Goal: Task Accomplishment & Management: Manage account settings

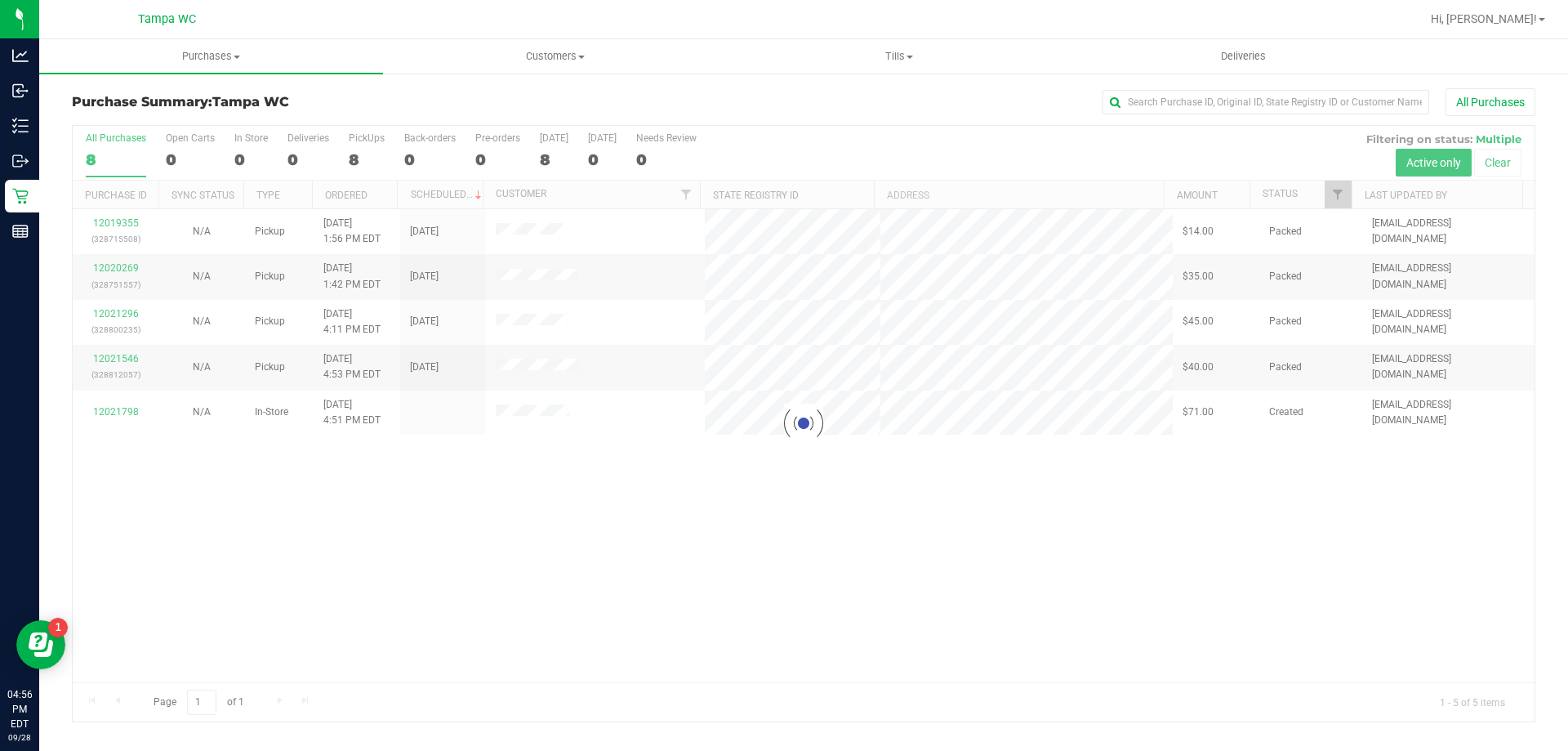
click at [453, 542] on div at bounding box center [803, 424] width 1462 height 595
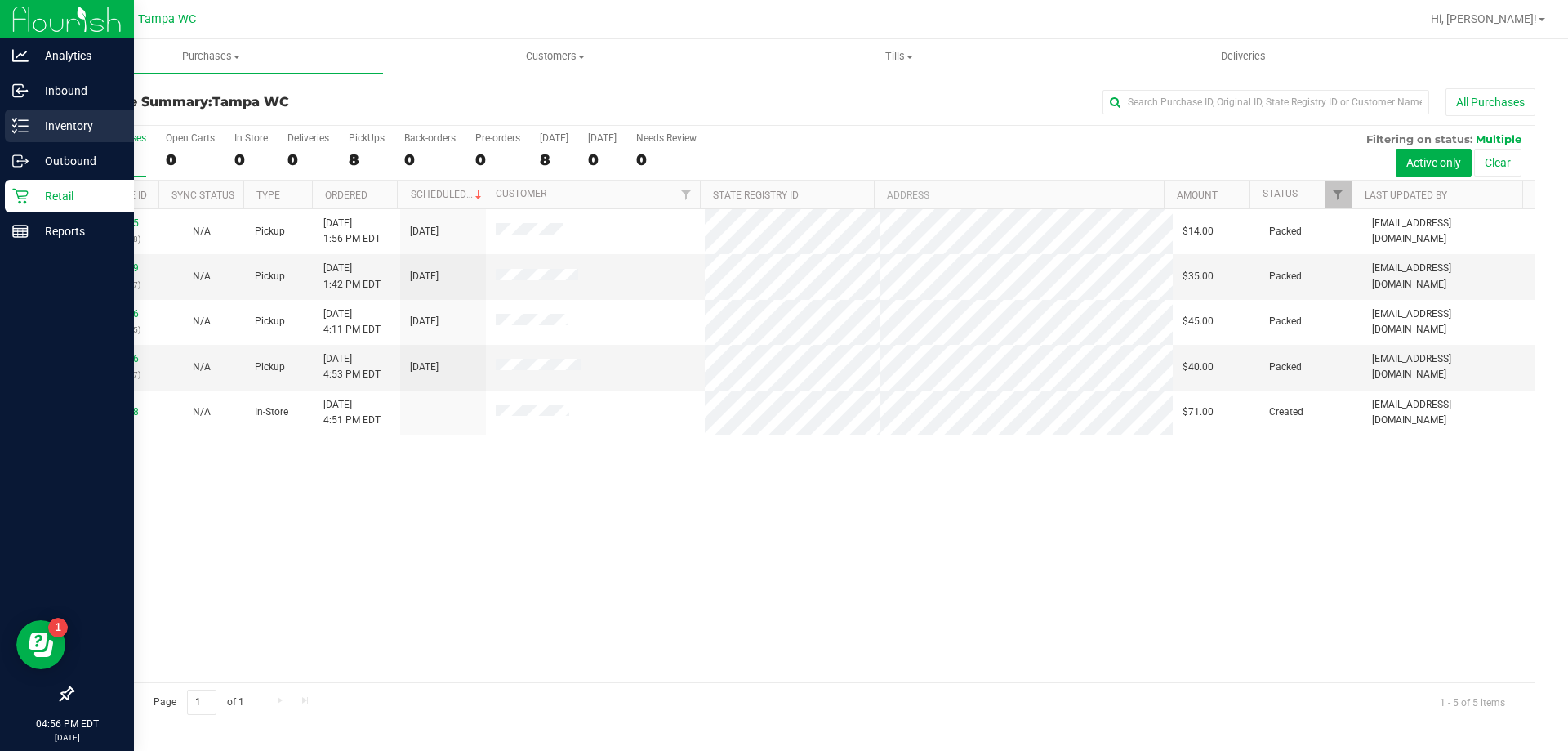
click at [26, 130] on icon at bounding box center [20, 126] width 16 height 16
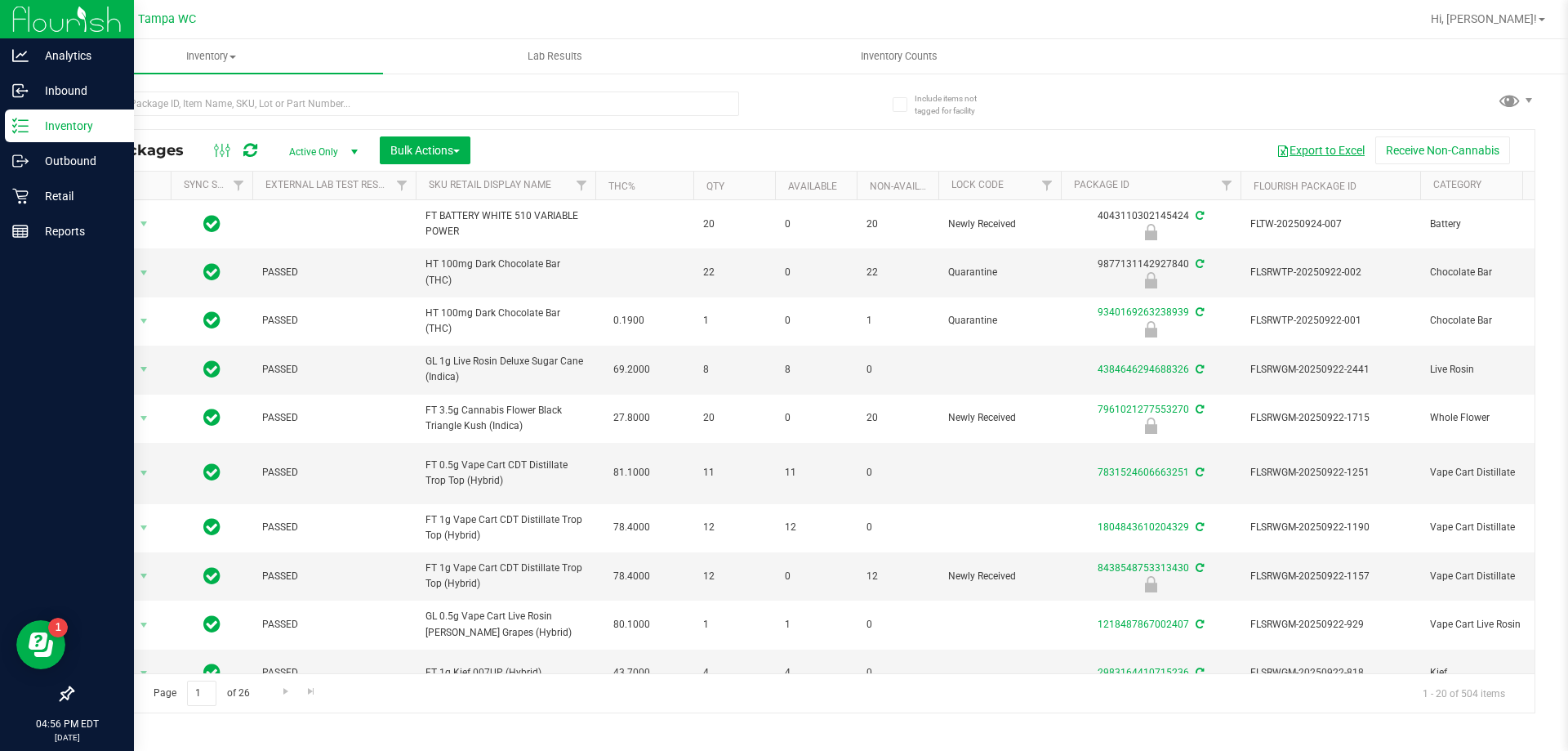
click at [1311, 150] on button "Export to Excel" at bounding box center [1321, 150] width 110 height 27
click at [676, 105] on input "text" at bounding box center [406, 103] width 668 height 25
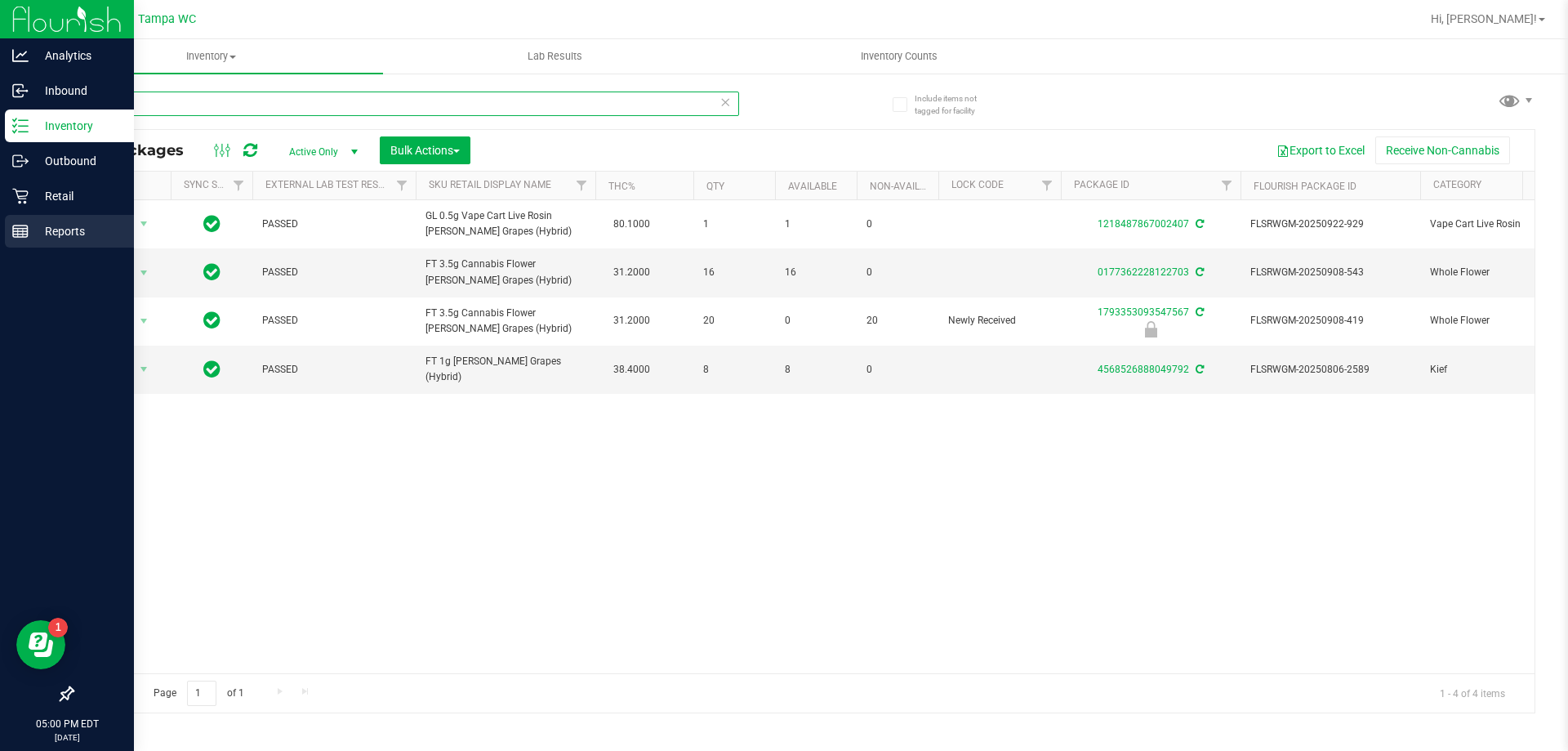
type input "T17"
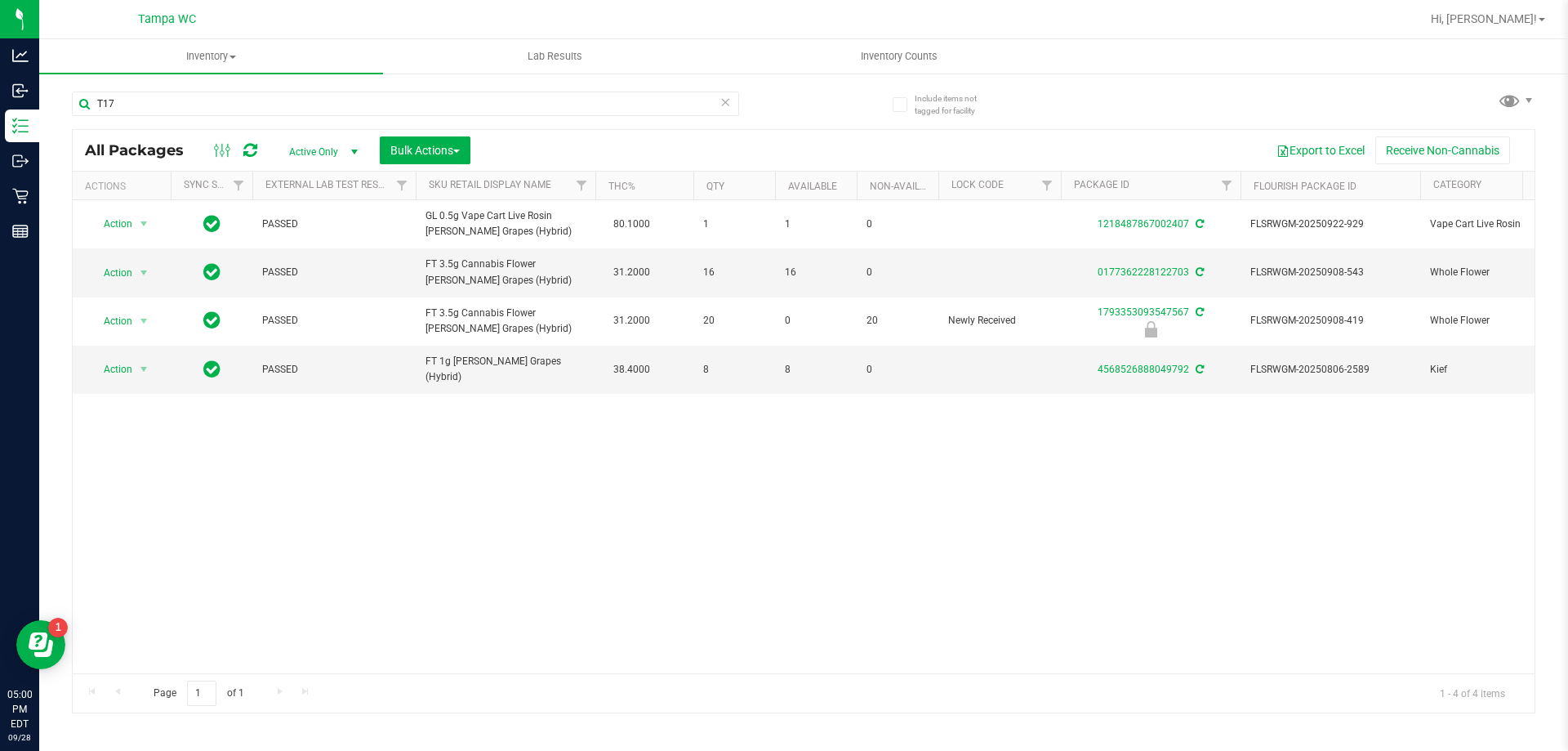
drag, startPoint x: 566, startPoint y: 510, endPoint x: 537, endPoint y: 467, distance: 51.9
click at [567, 508] on div "Action Action Adjust qty Create package Edit attributes Global inventory Locate…" at bounding box center [803, 436] width 1462 height 473
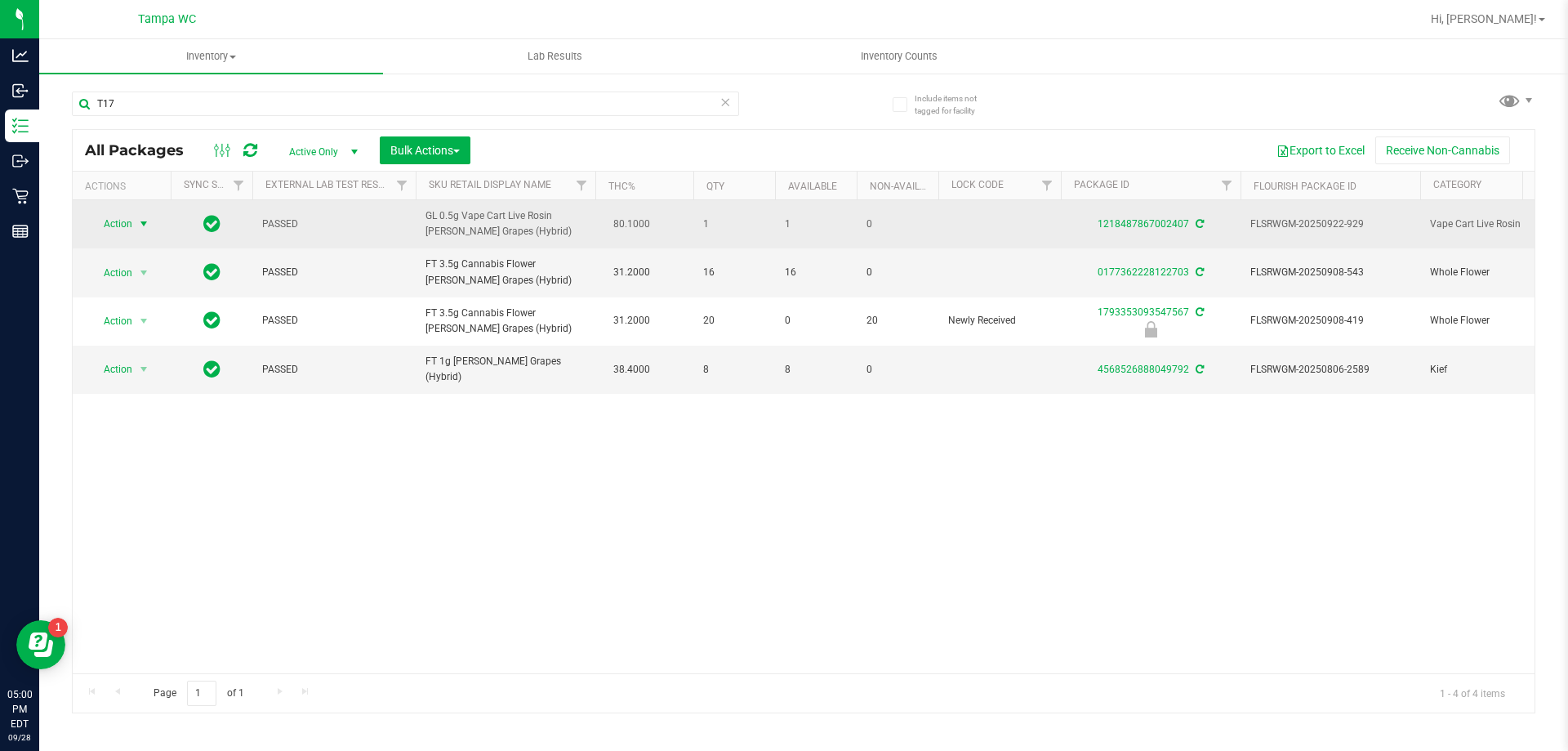
click at [140, 223] on span "select" at bounding box center [144, 224] width 13 height 13
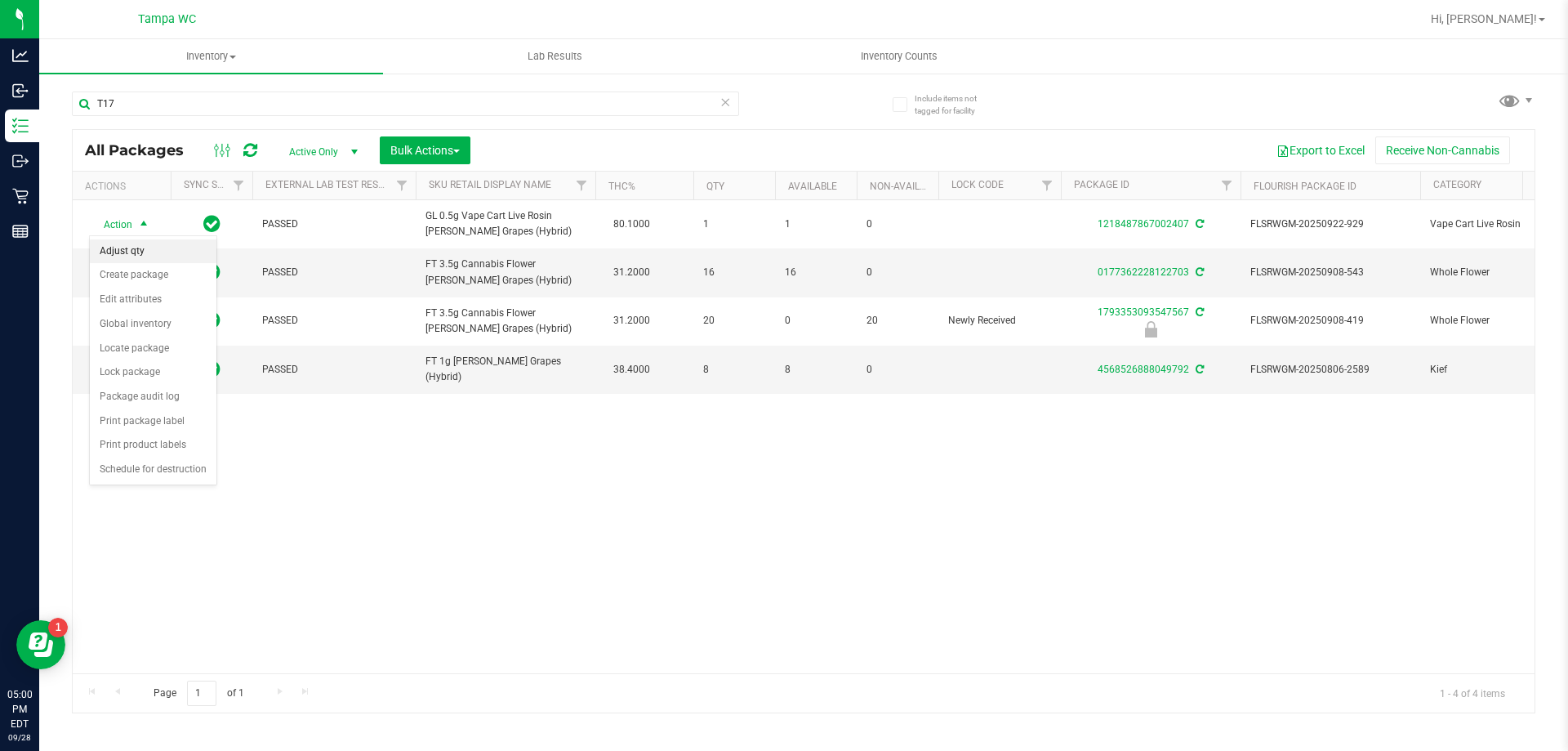
click at [134, 250] on li "Adjust qty" at bounding box center [153, 252] width 126 height 25
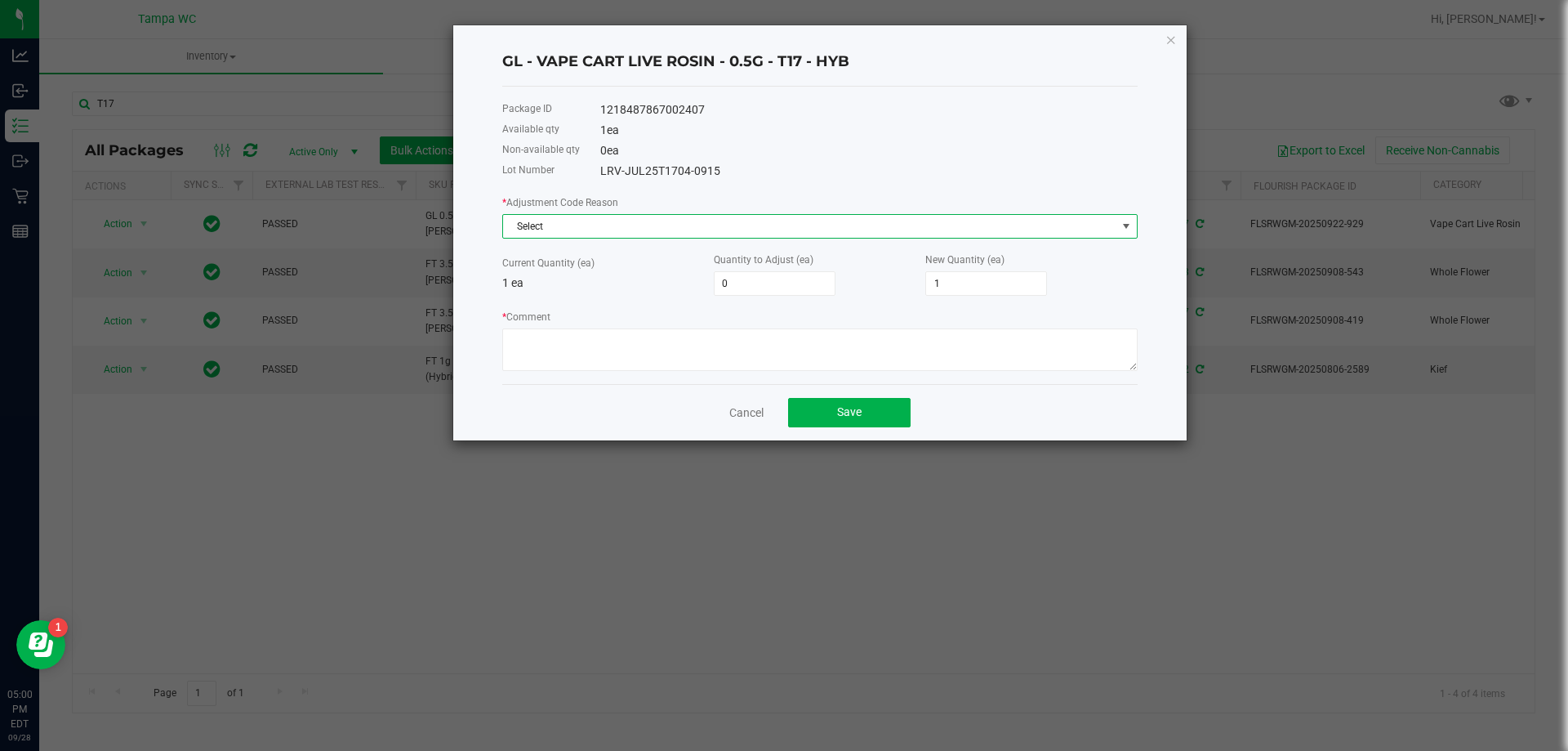
click at [597, 224] on span "Select" at bounding box center [810, 226] width 614 height 23
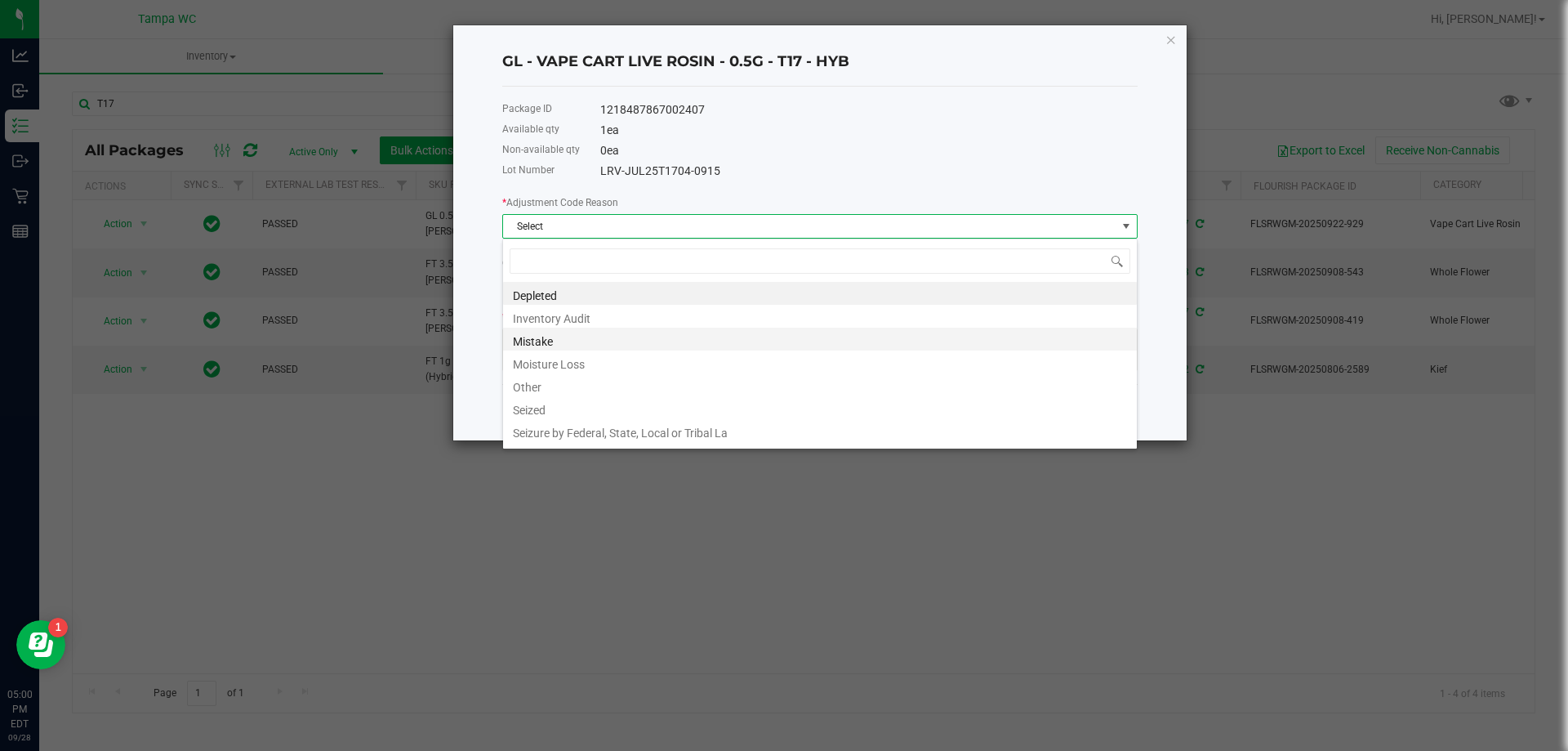
scroll to position [19, 0]
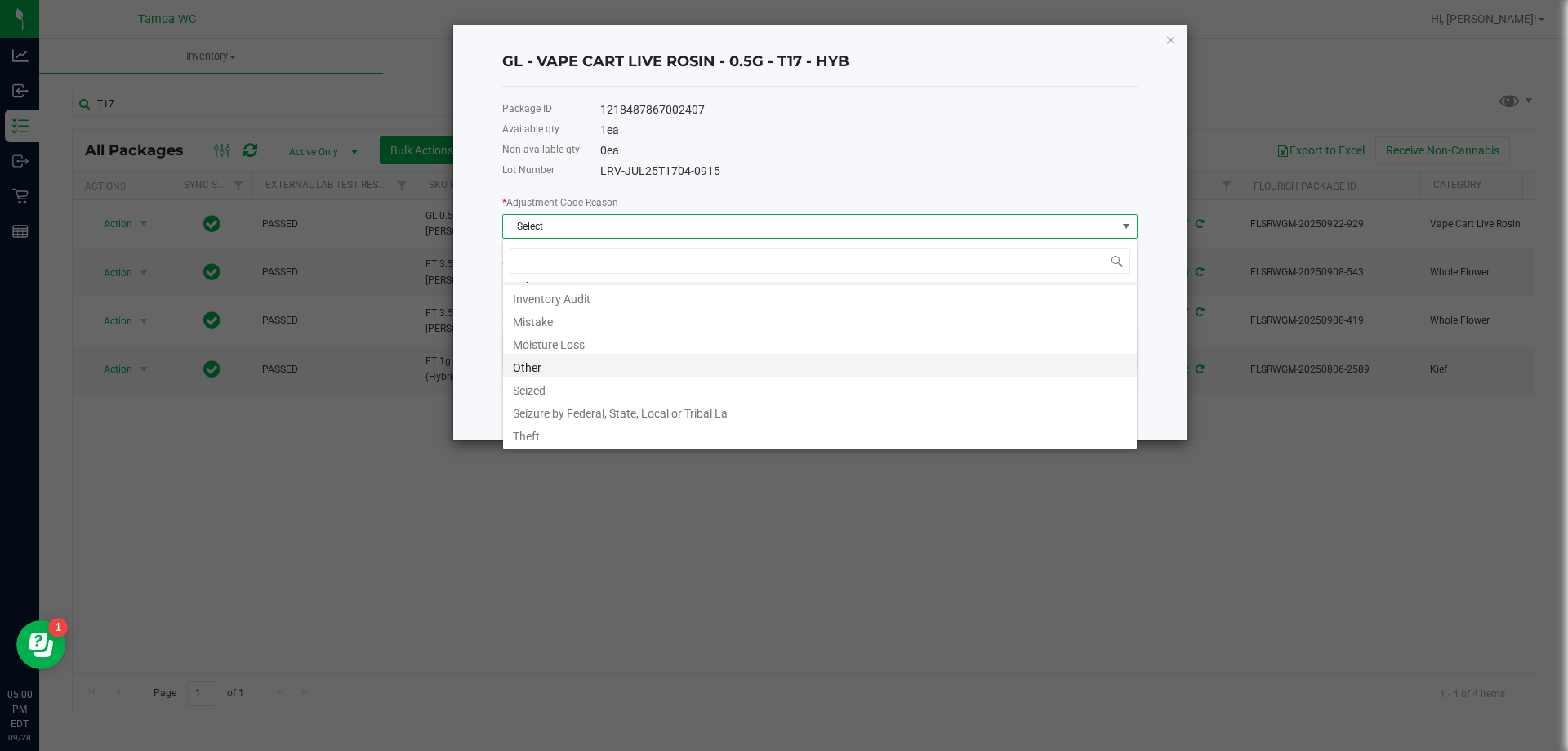
click at [553, 363] on li "Other" at bounding box center [820, 365] width 634 height 23
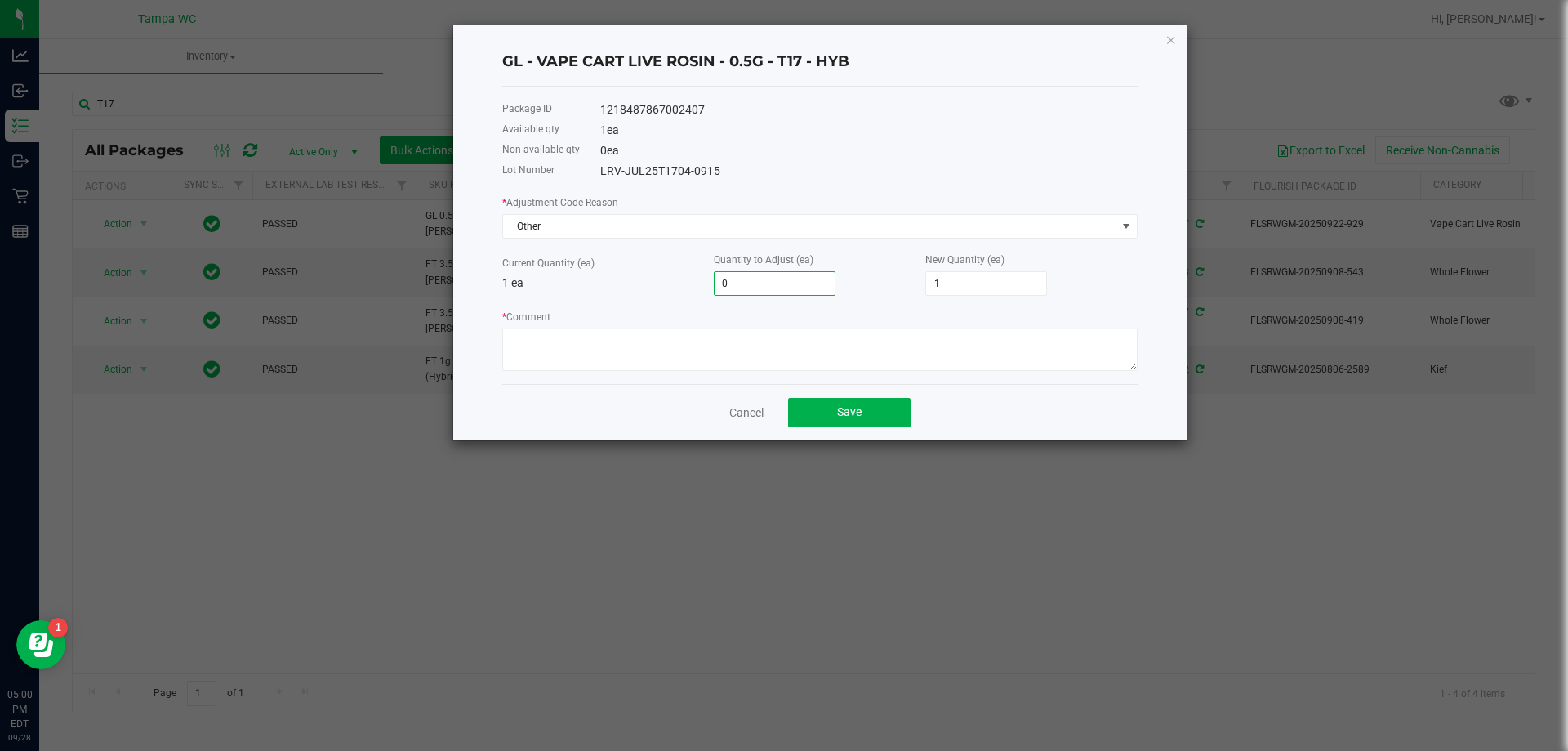
click at [746, 279] on input "0" at bounding box center [774, 283] width 120 height 23
type input "10"
type input "11"
drag, startPoint x: 746, startPoint y: 278, endPoint x: 592, endPoint y: 239, distance: 158.9
click at [613, 274] on div "Current Quantity (ea) 1 ea Quantity to Adjust (ea) 10 New Quantity (ea) 11" at bounding box center [820, 273] width 636 height 45
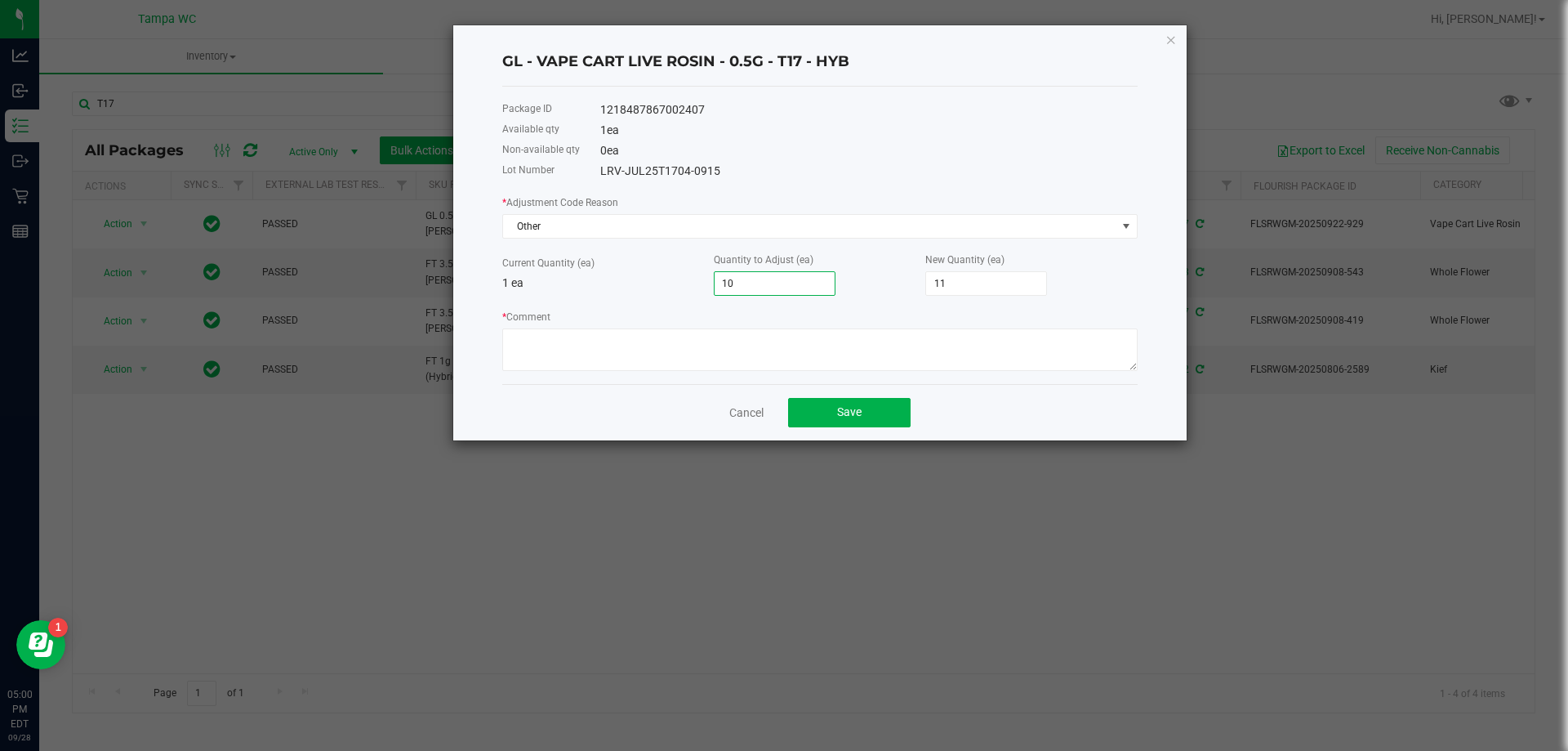
type input "1"
type input "2"
type input "1"
click at [761, 346] on textarea "* Comment" at bounding box center [820, 349] width 636 height 42
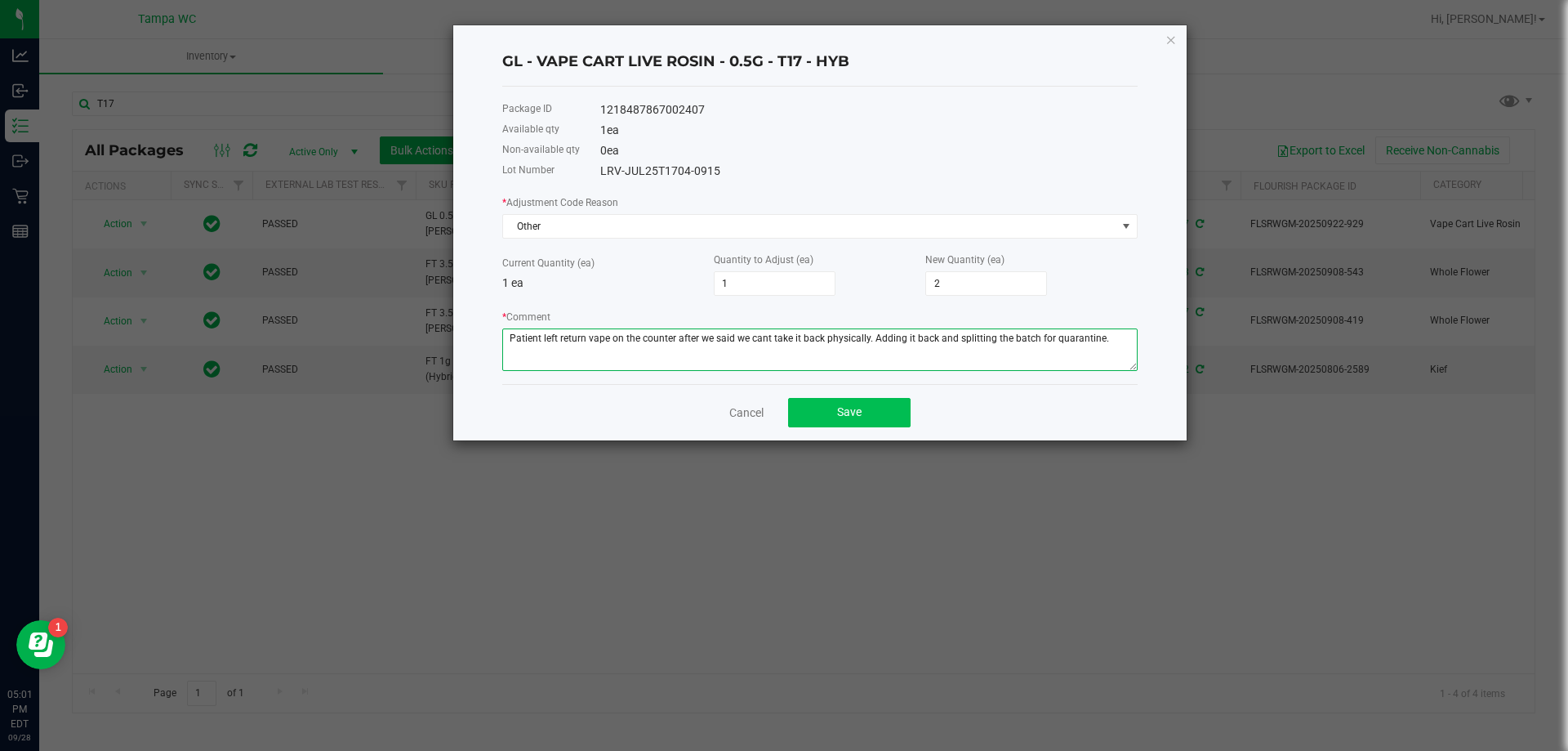
type textarea "Patient left return vape on the counter after we said we cant take it back phys…"
click at [840, 418] on span "Save" at bounding box center [849, 412] width 25 height 13
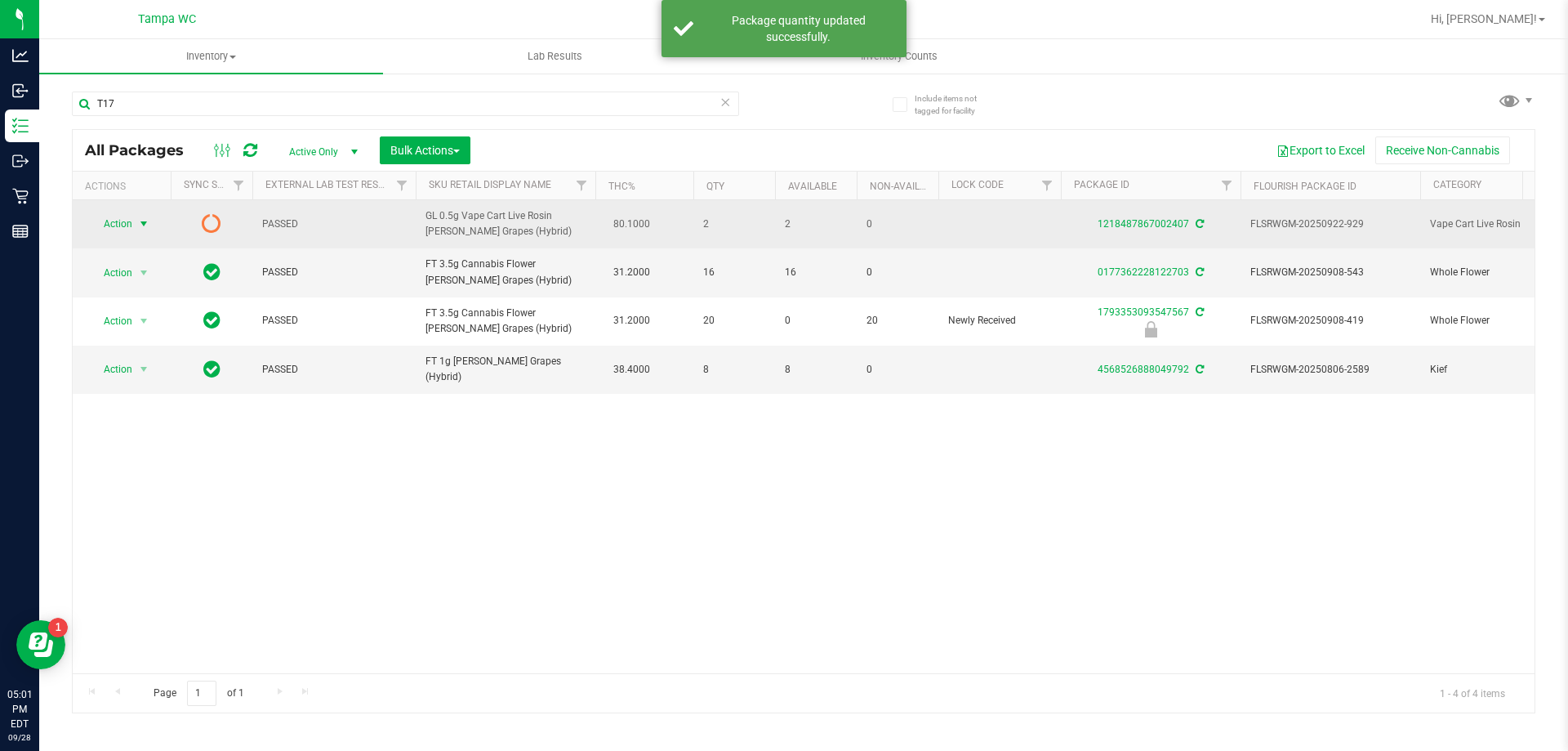
click at [136, 221] on span "select" at bounding box center [144, 223] width 20 height 23
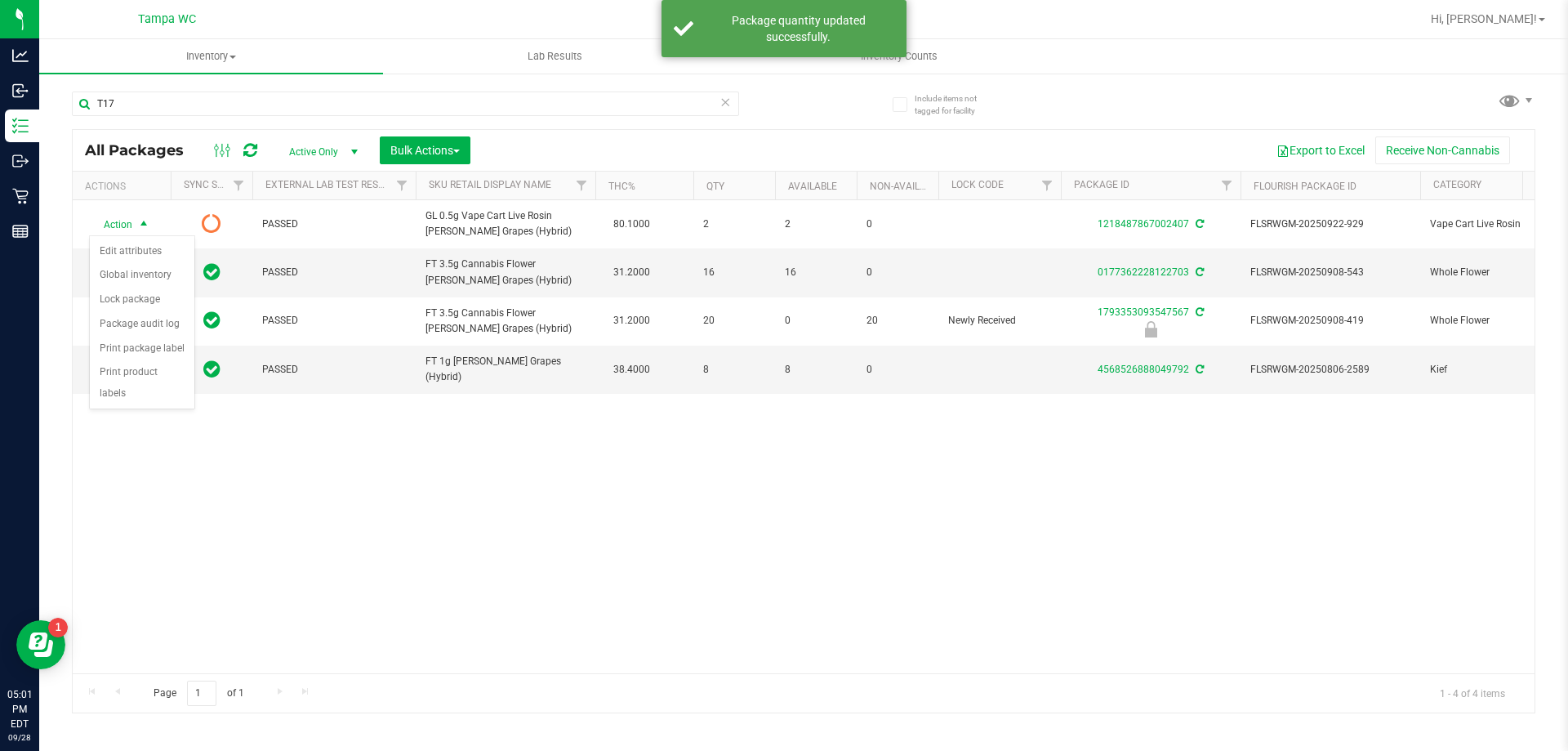
drag, startPoint x: 335, startPoint y: 482, endPoint x: 324, endPoint y: 436, distance: 47.3
click at [335, 461] on div "Action Action Edit attributes Global inventory Lock package Package audit log P…" at bounding box center [803, 436] width 1462 height 473
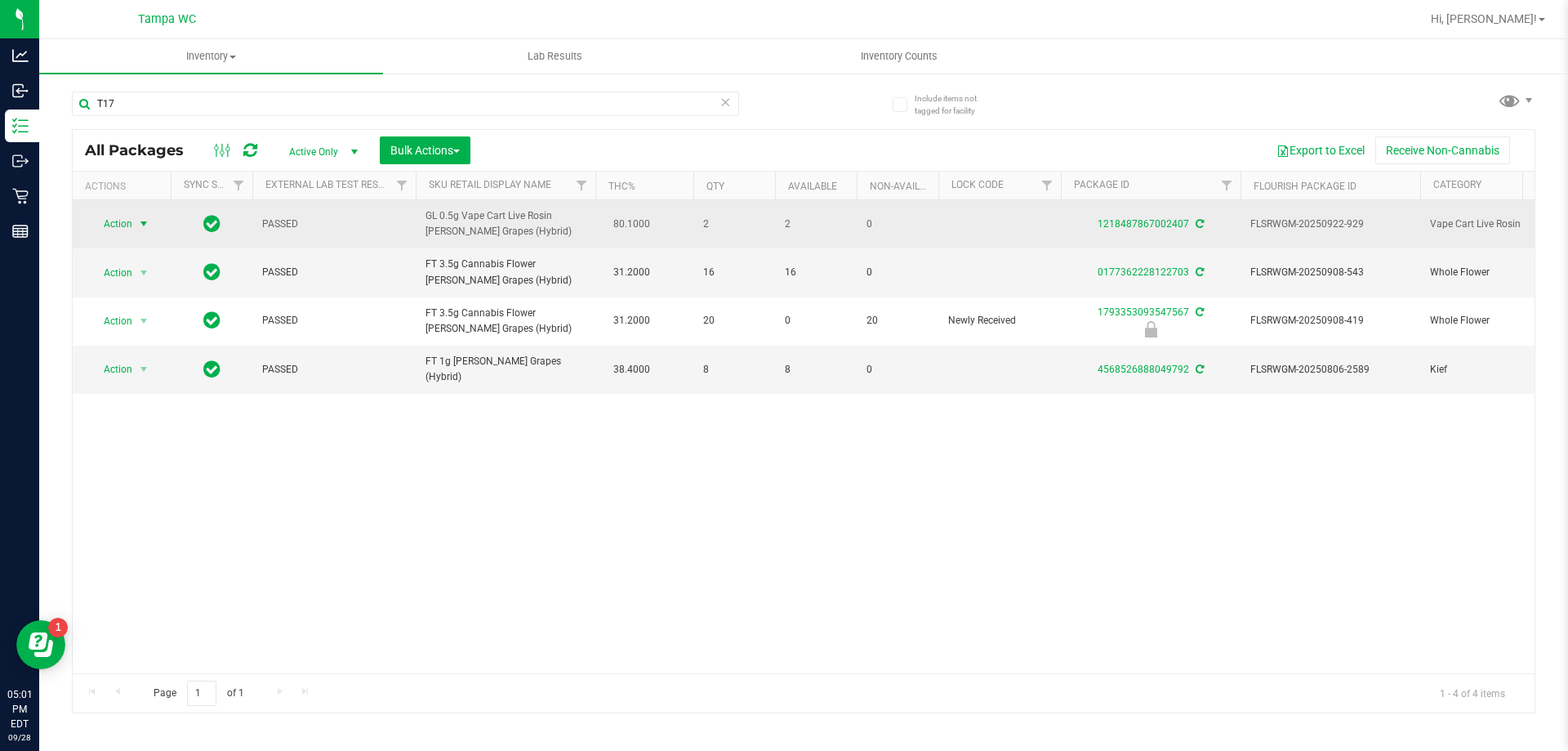
click at [134, 226] on span "select" at bounding box center [144, 223] width 20 height 23
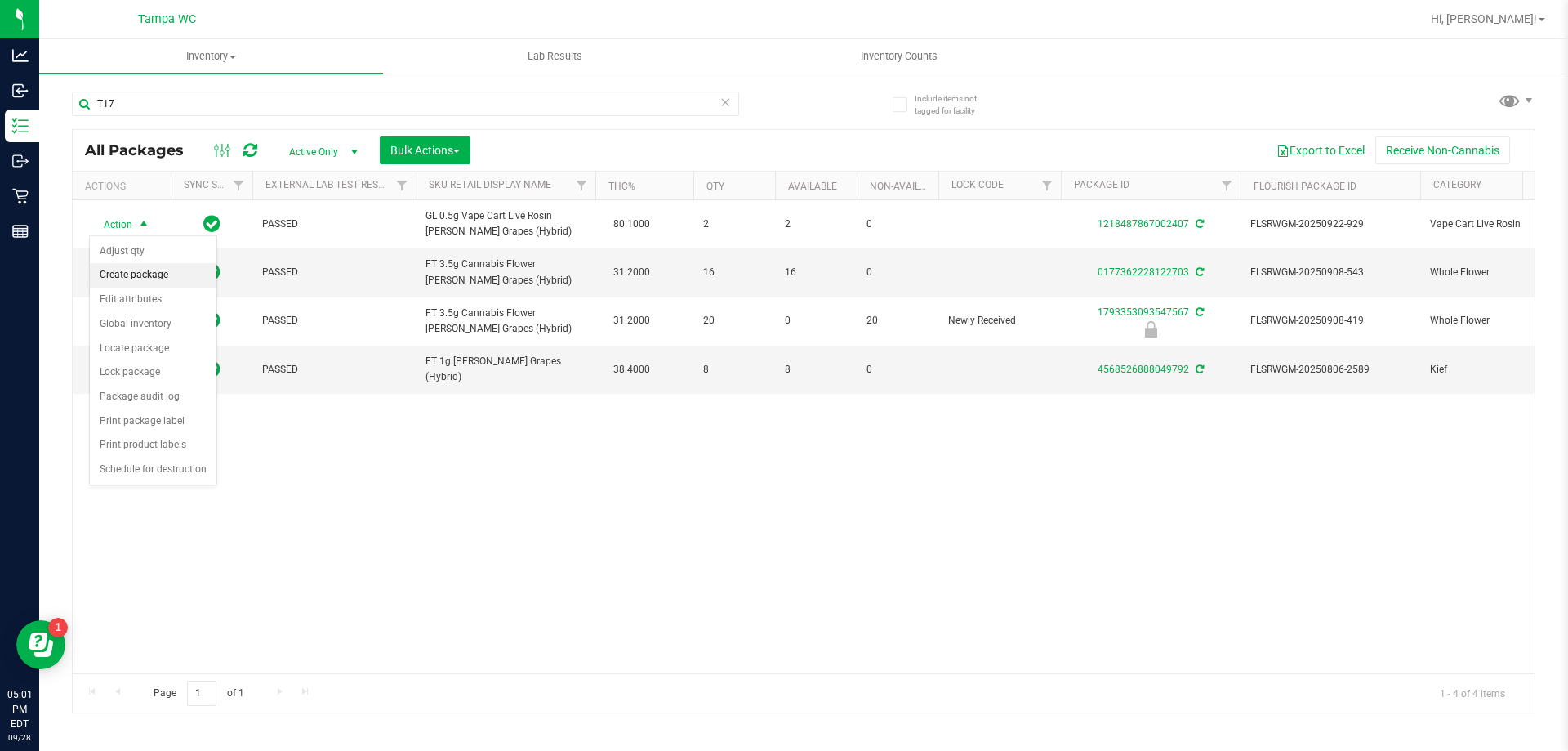
click at [147, 278] on li "Create package" at bounding box center [153, 275] width 126 height 25
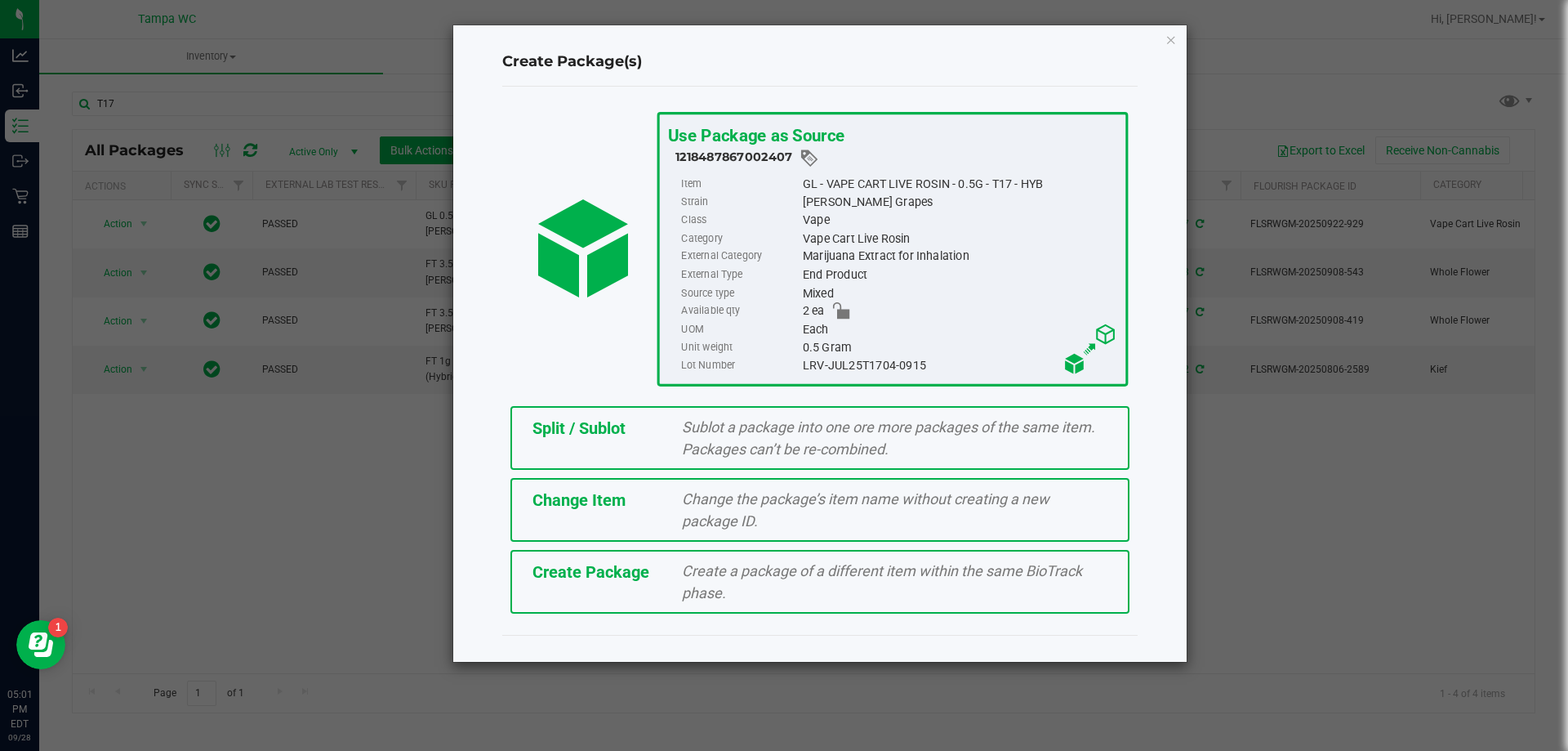
click at [711, 432] on span "Sublot a package into one ore more packages of the same item. Packages can’t be…" at bounding box center [889, 437] width 413 height 39
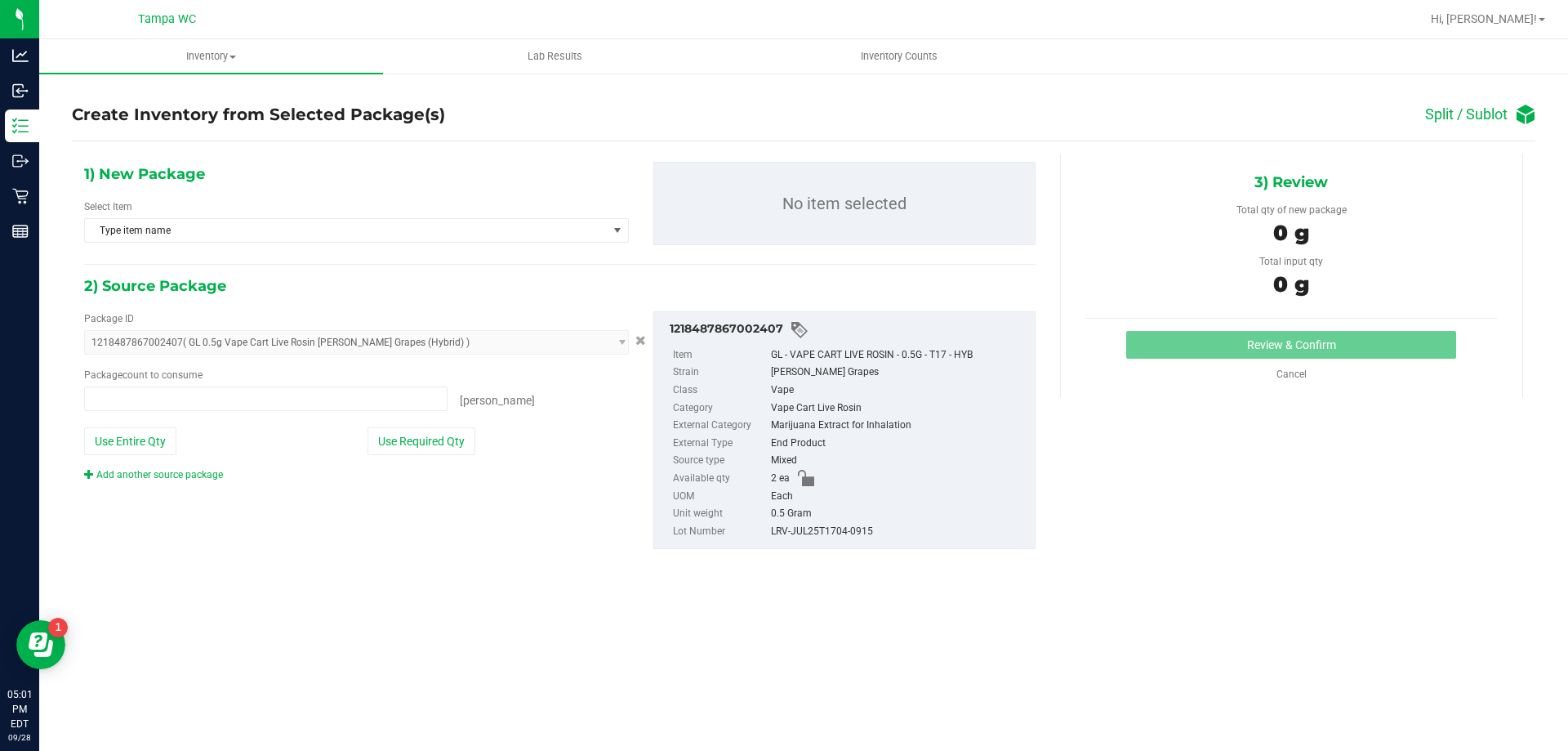
type input "0 ea"
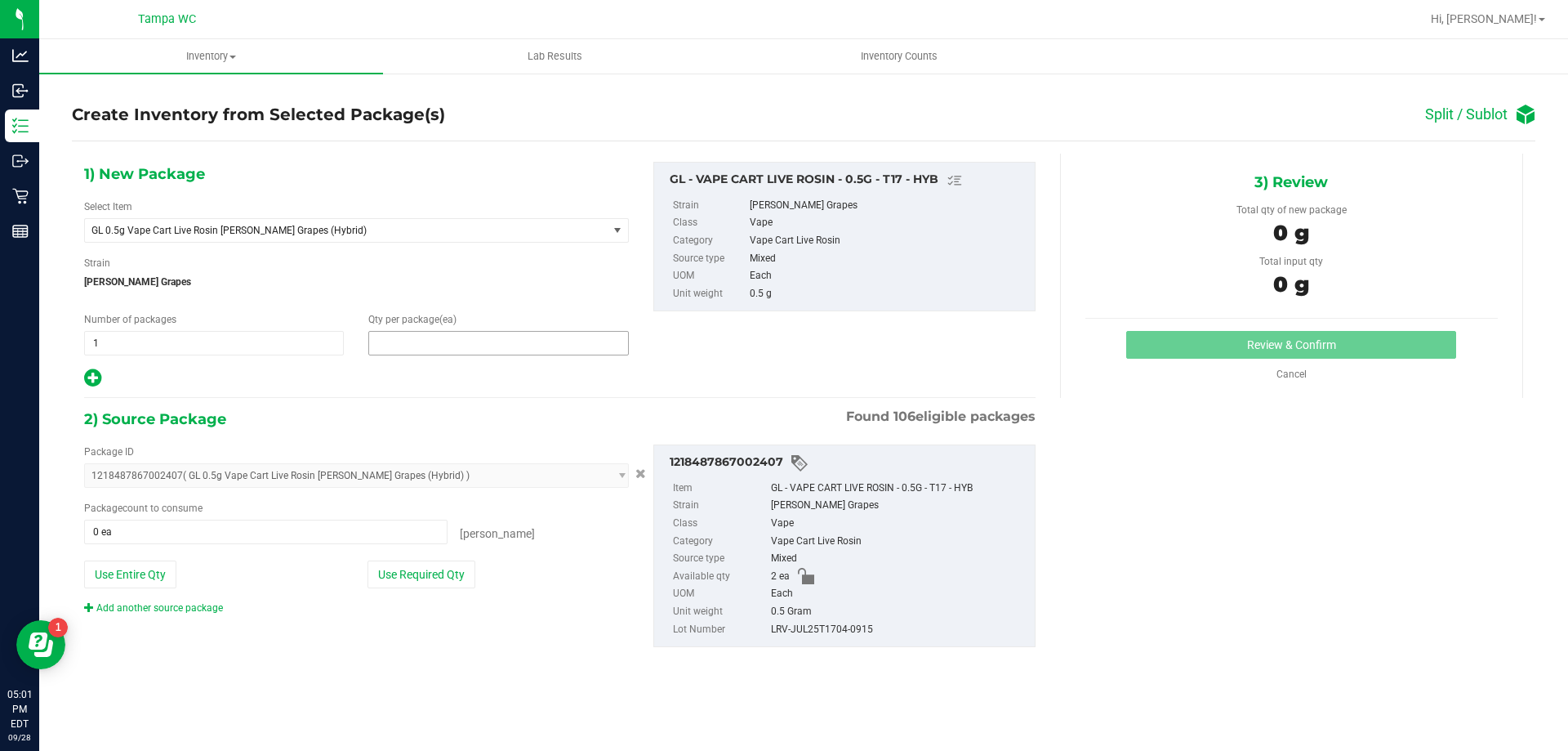
click at [413, 338] on span at bounding box center [499, 343] width 260 height 25
type input "1"
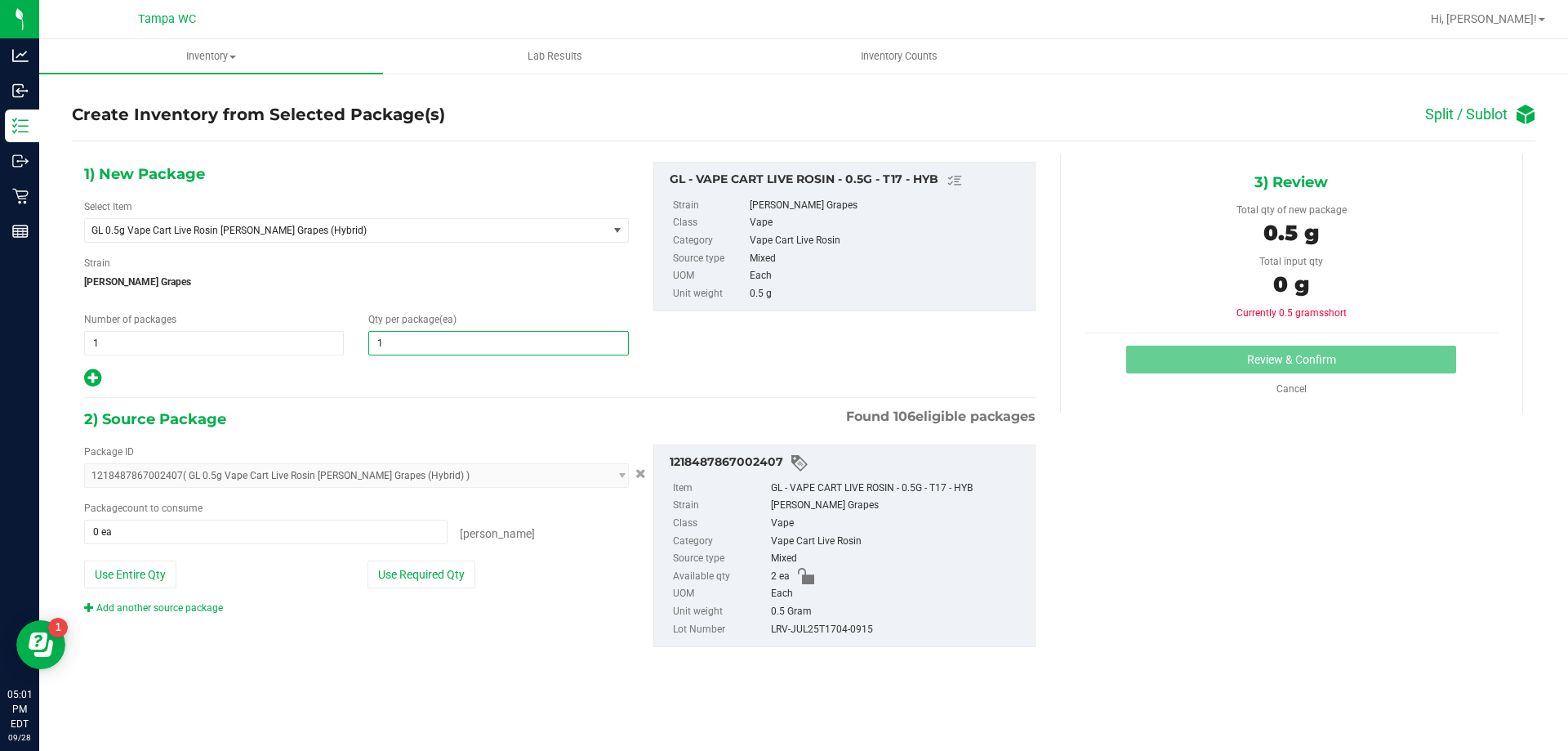
type input "1"
click at [476, 622] on div "Package ID 1218487867002407 ( GL 0.5g Vape Cart Live Rosin Gaspar's Grapes (Hyb…" at bounding box center [560, 545] width 976 height 229
click at [455, 576] on button "Use Required Qty" at bounding box center [422, 574] width 108 height 27
type input "1 ea"
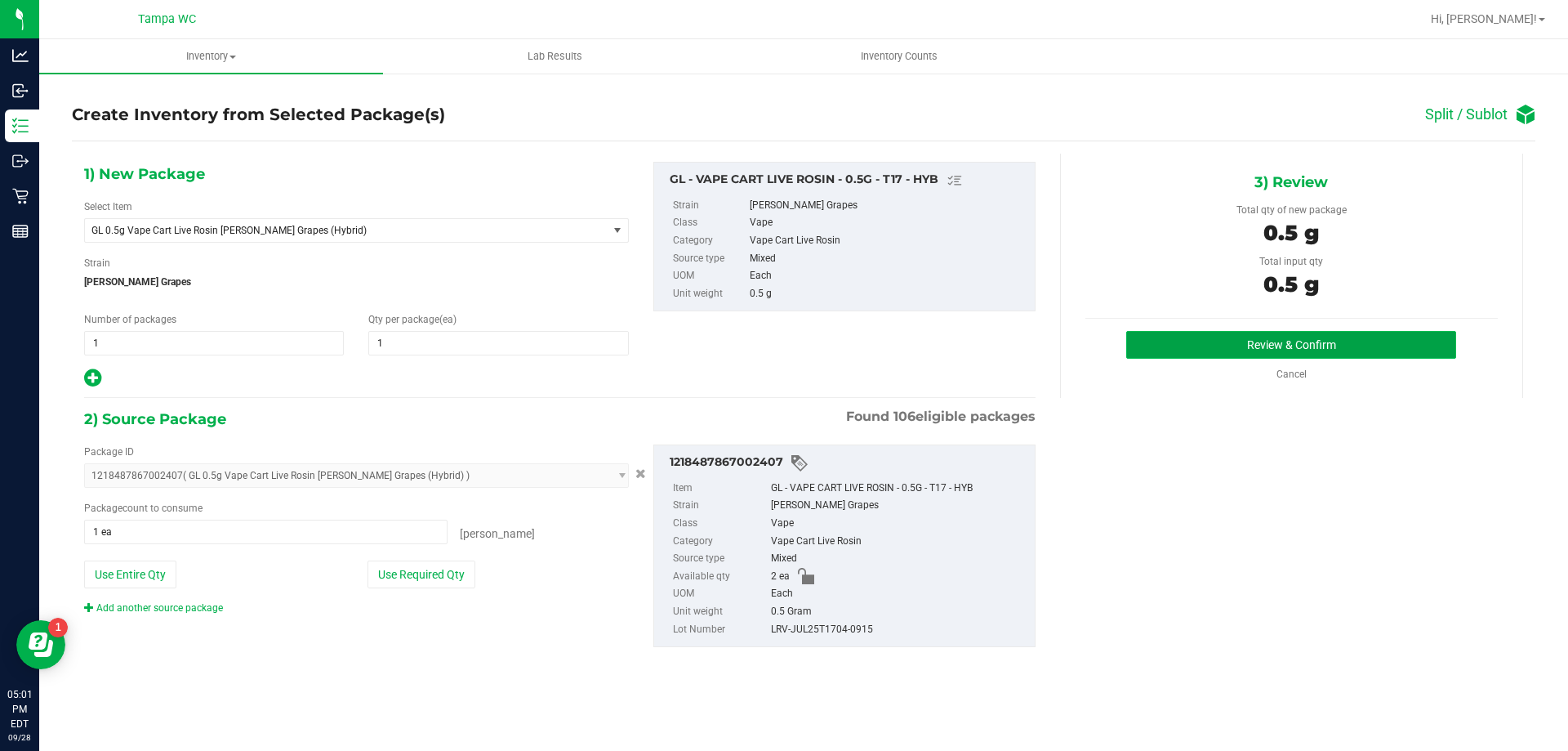
click at [1335, 344] on button "Review & Confirm" at bounding box center [1291, 345] width 330 height 27
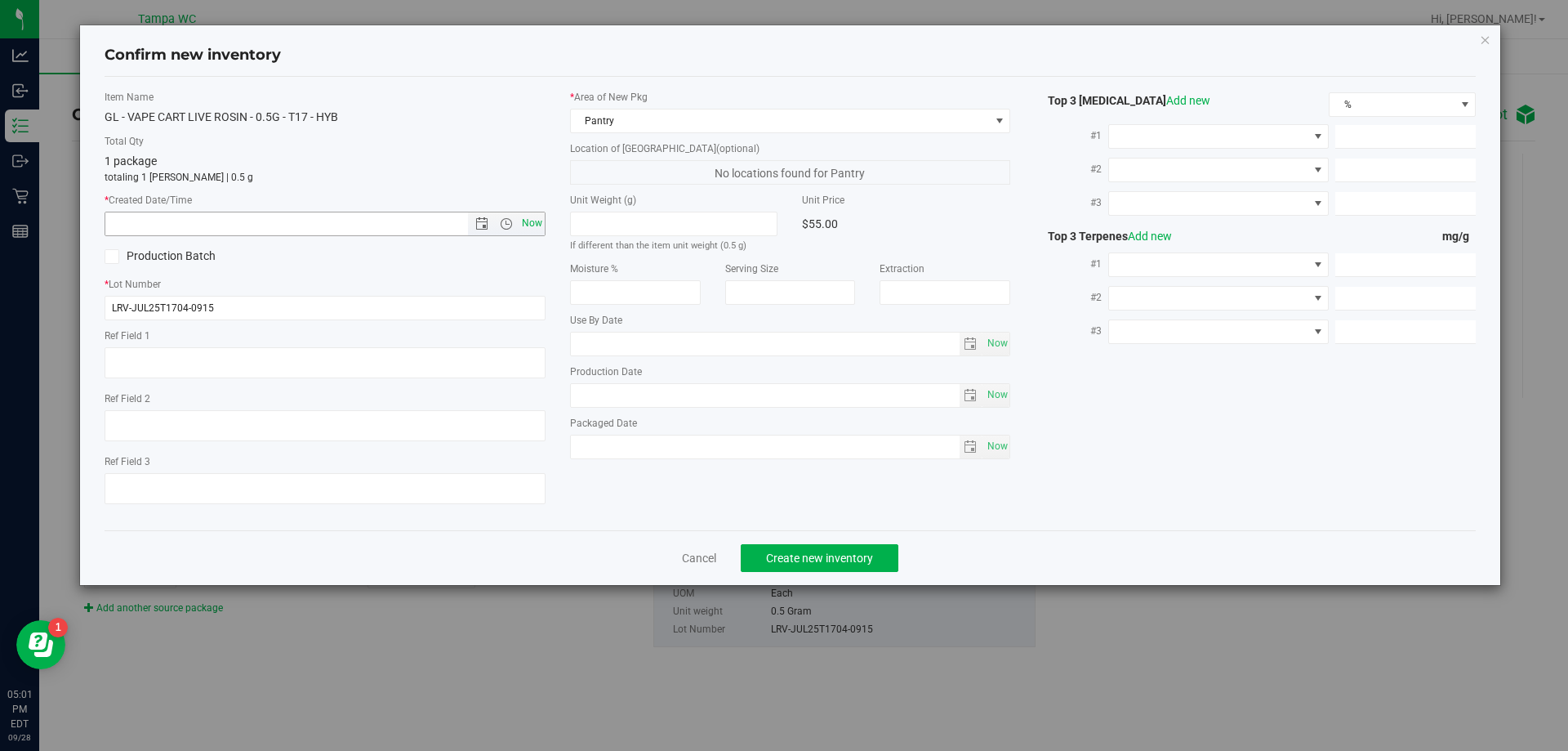
click at [521, 223] on span "Now" at bounding box center [532, 223] width 27 height 24
type input "9/28/2025 5:01 PM"
click at [118, 252] on span at bounding box center [112, 256] width 15 height 15
click at [0, 0] on input "Production Batch" at bounding box center [0, 0] width 0 height 0
click at [815, 562] on span "Create new inventory" at bounding box center [820, 558] width 107 height 13
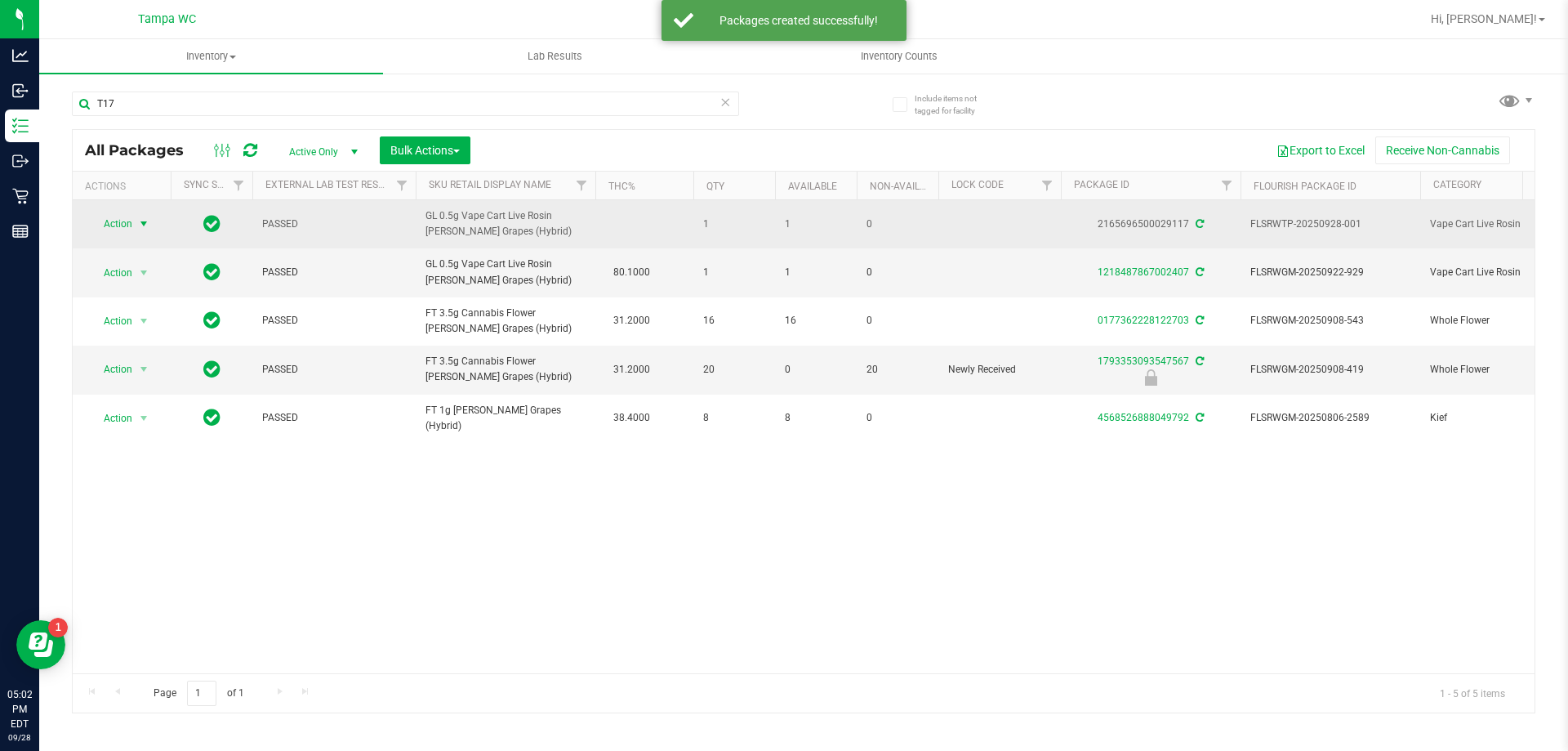
click at [110, 218] on span "Action" at bounding box center [111, 223] width 44 height 23
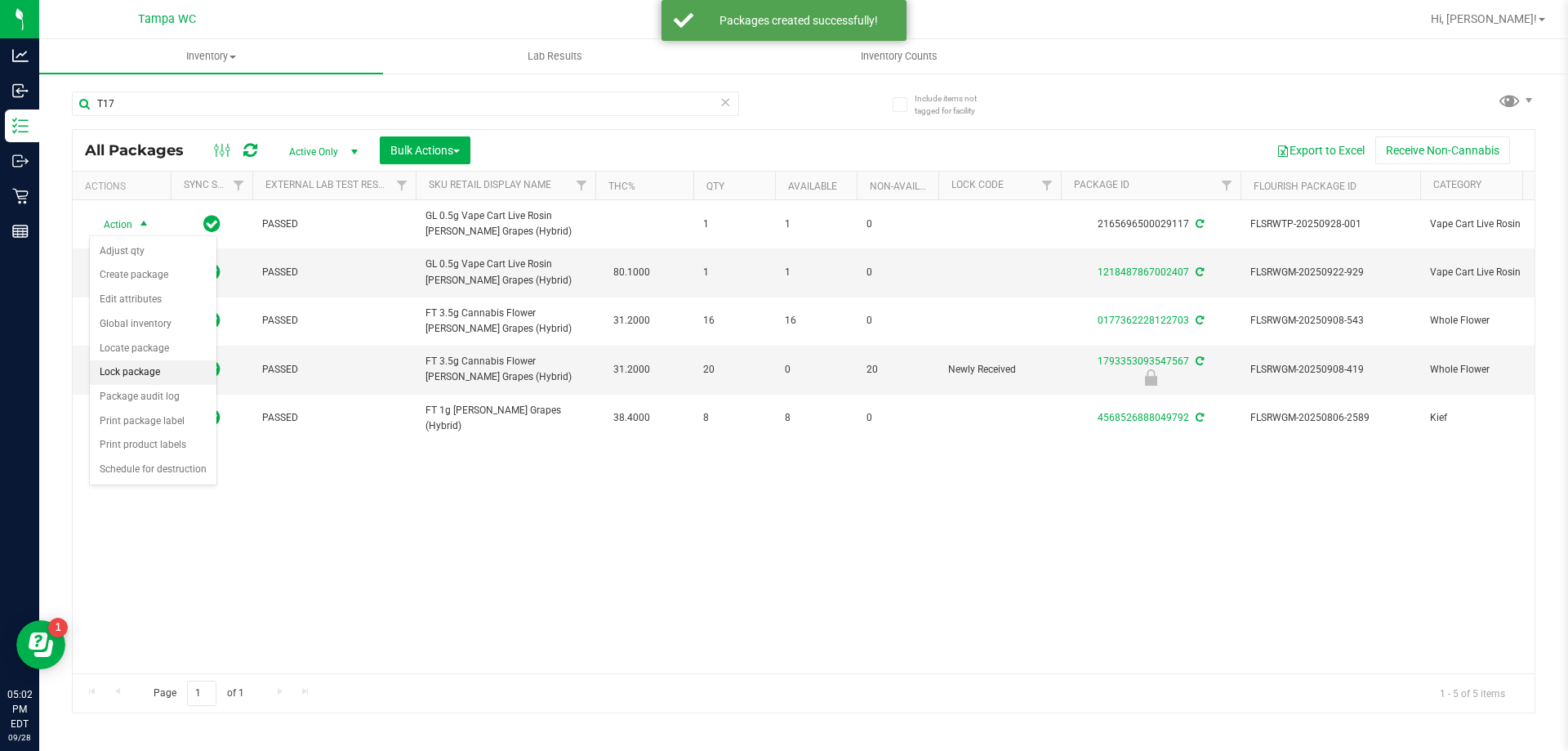
click at [124, 369] on li "Lock package" at bounding box center [153, 372] width 126 height 25
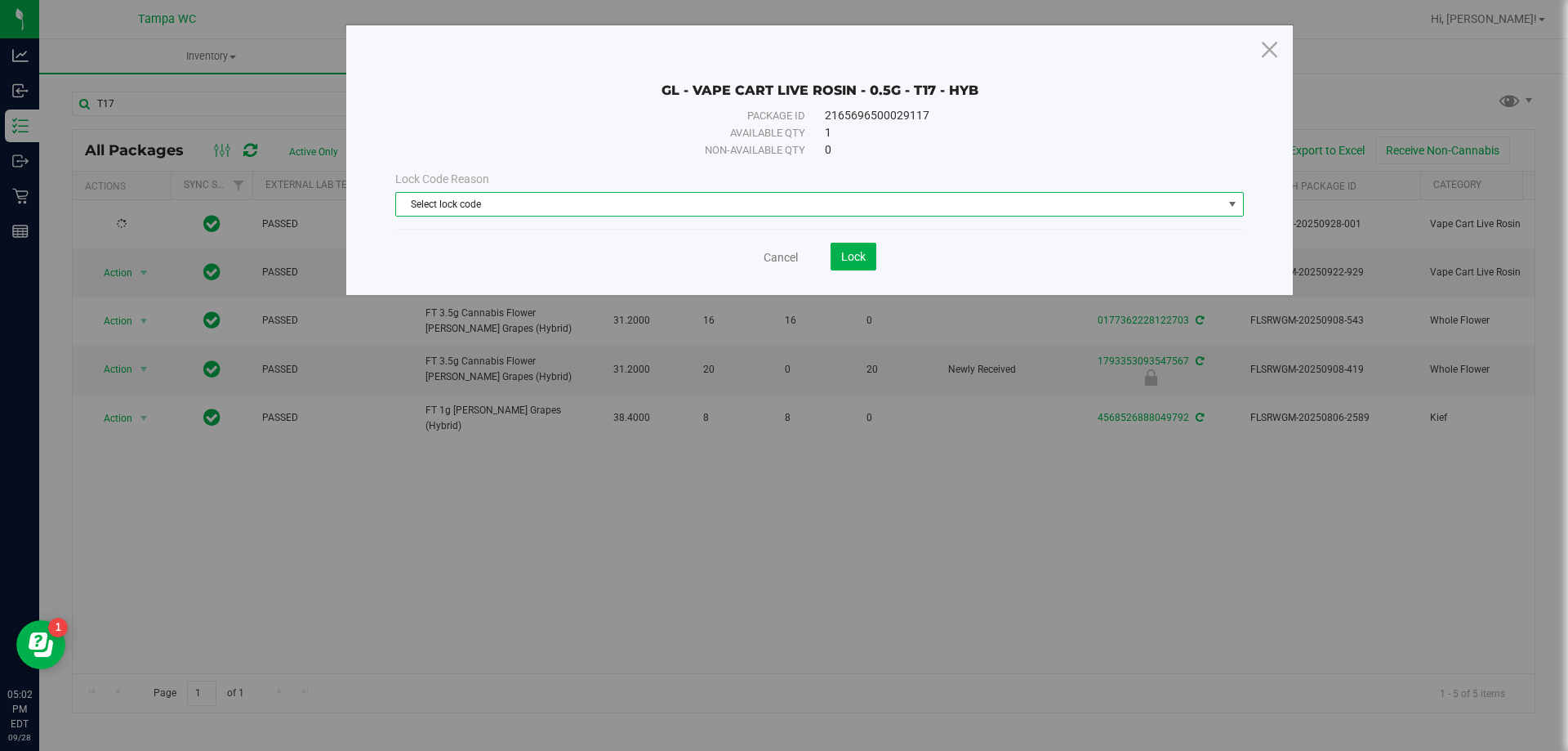
click at [542, 206] on span "Select lock code" at bounding box center [810, 204] width 827 height 23
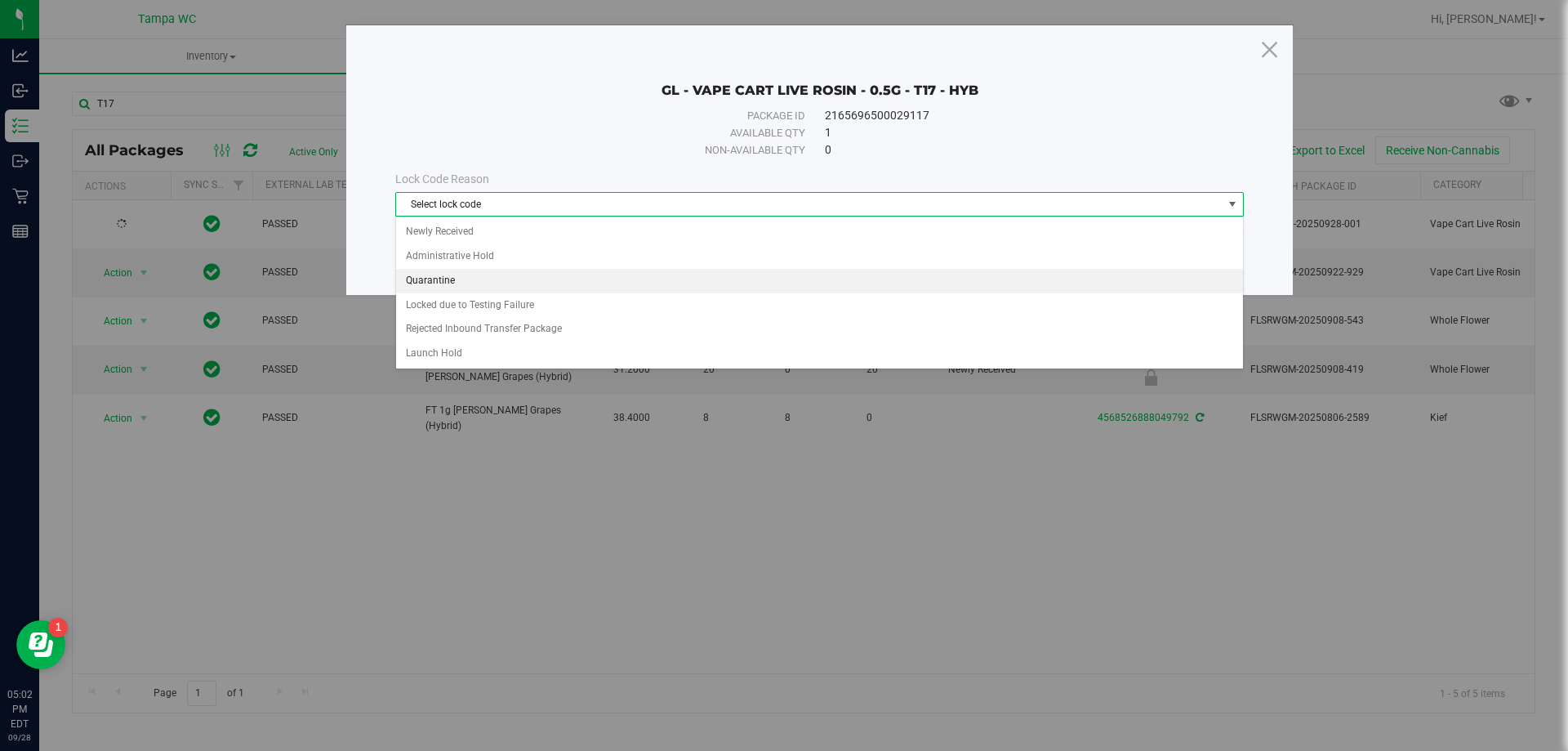
click at [488, 281] on li "Quarantine" at bounding box center [820, 281] width 847 height 25
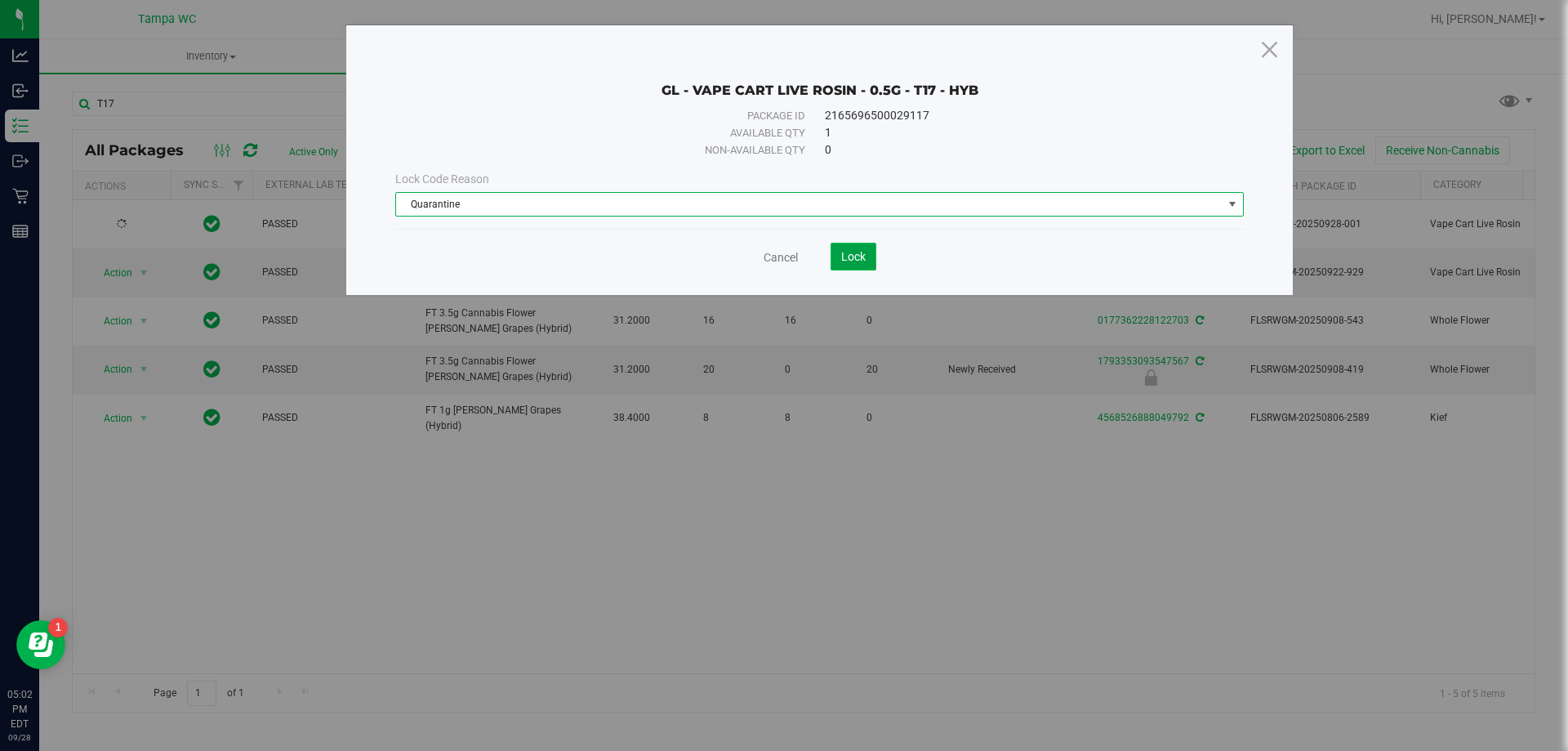
click at [858, 261] on span "Lock" at bounding box center [854, 256] width 25 height 13
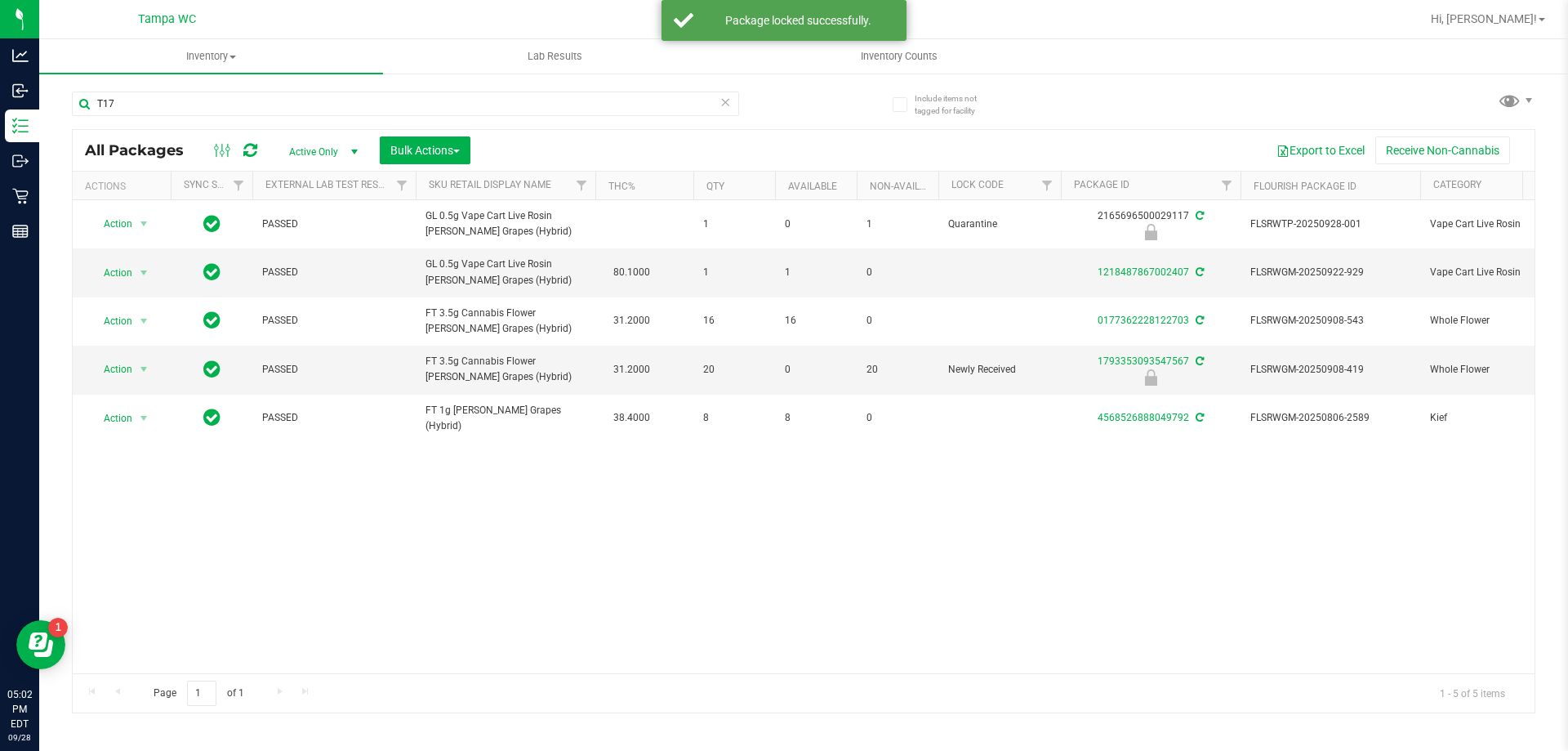
click at [811, 471] on div "Action Action Edit attributes Global inventory Locate package Package audit log…" at bounding box center [803, 436] width 1462 height 473
